Goal: Information Seeking & Learning: Learn about a topic

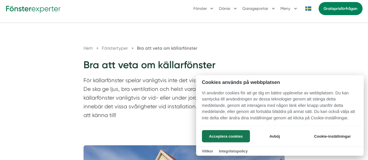
scroll to position [87, 0]
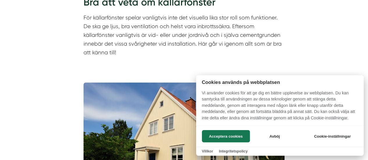
drag, startPoint x: 234, startPoint y: 139, endPoint x: 193, endPoint y: 12, distance: 133.6
click at [234, 139] on button "Acceptera cookies" at bounding box center [226, 136] width 48 height 12
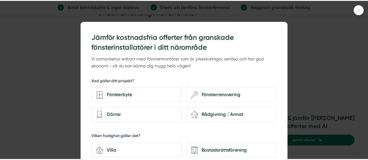
scroll to position [1162, 0]
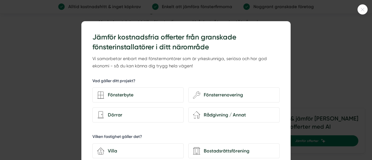
click at [311, 78] on div at bounding box center [186, 80] width 372 height 160
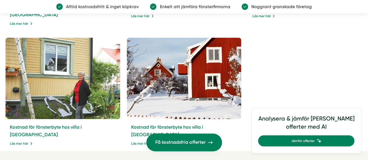
scroll to position [2121, 0]
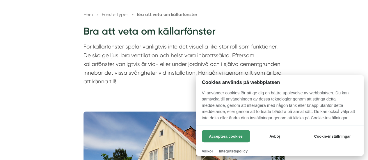
scroll to position [58, 0]
click at [220, 139] on button "Acceptera cookies" at bounding box center [226, 136] width 48 height 12
